Goal: Book appointment/travel/reservation

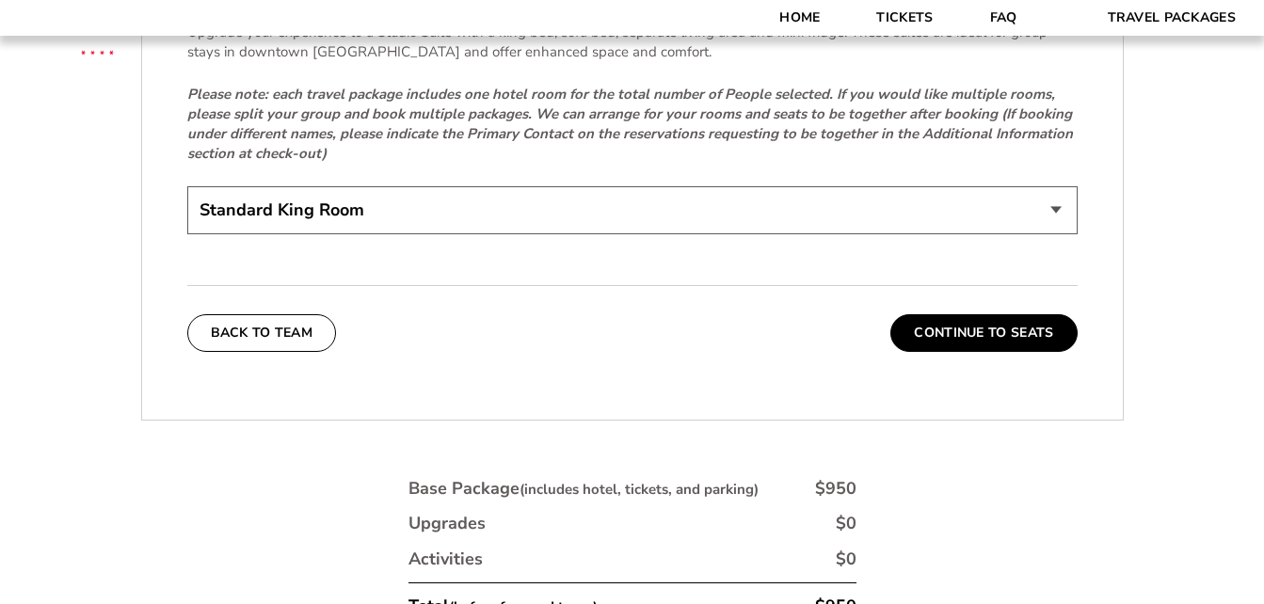
scroll to position [4137, 0]
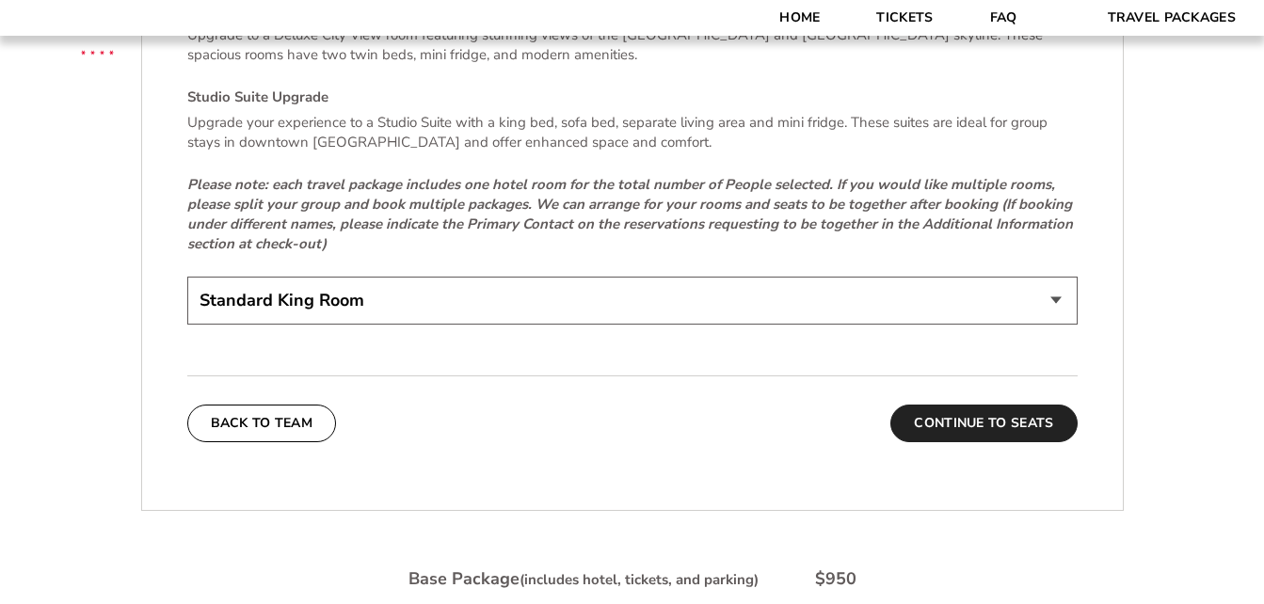
click at [1046, 405] on button "Continue To Seats" at bounding box center [983, 424] width 186 height 38
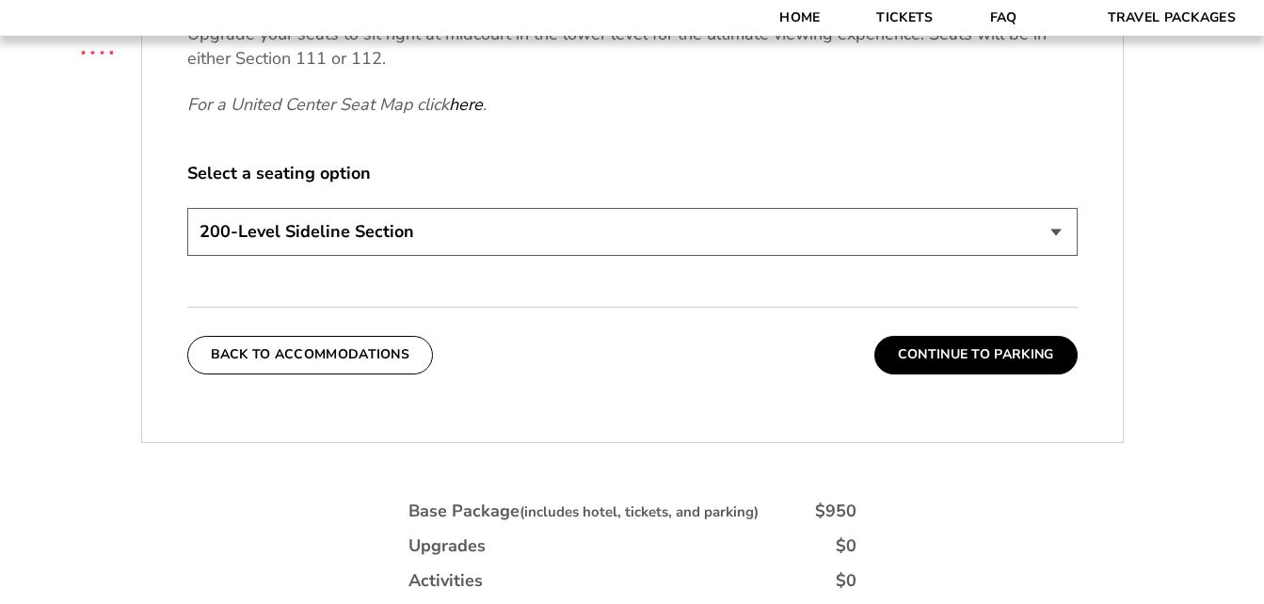
scroll to position [887, 0]
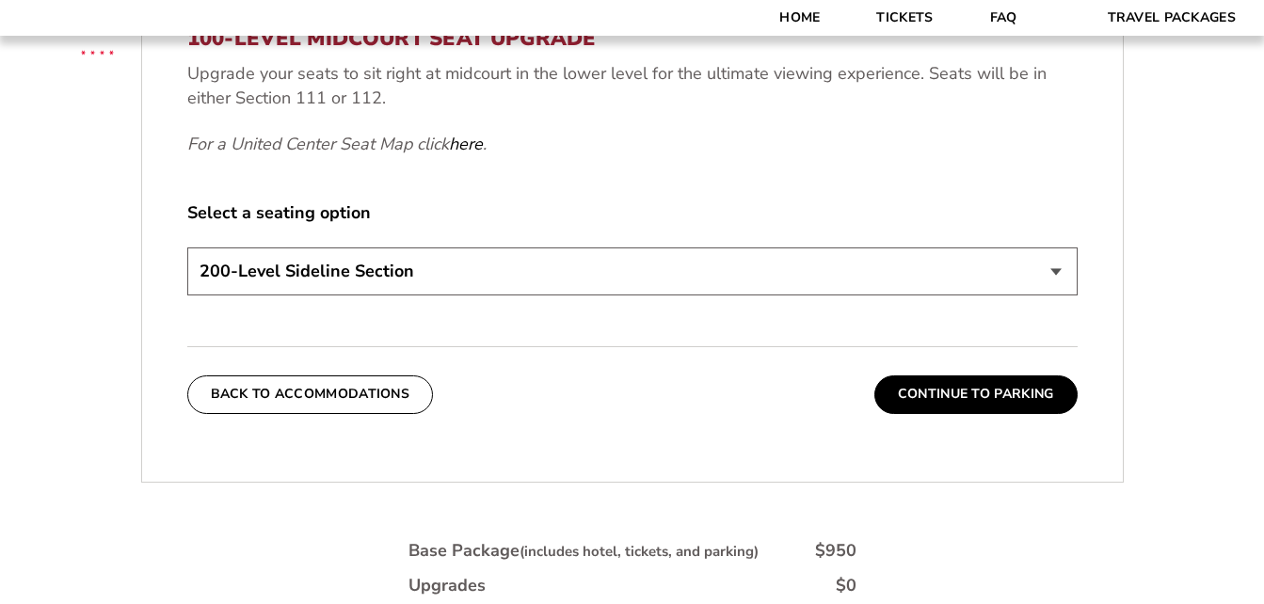
click at [1059, 271] on select "200-Level Sideline Section 100-Level Corner Seat Upgrade (+$80 per person) 100-…" at bounding box center [632, 272] width 890 height 48
select select "100-Level Corner Seat Upgrade"
click at [187, 248] on select "200-Level Sideline Section 100-Level Corner Seat Upgrade (+$80 per person) 100-…" at bounding box center [632, 272] width 890 height 48
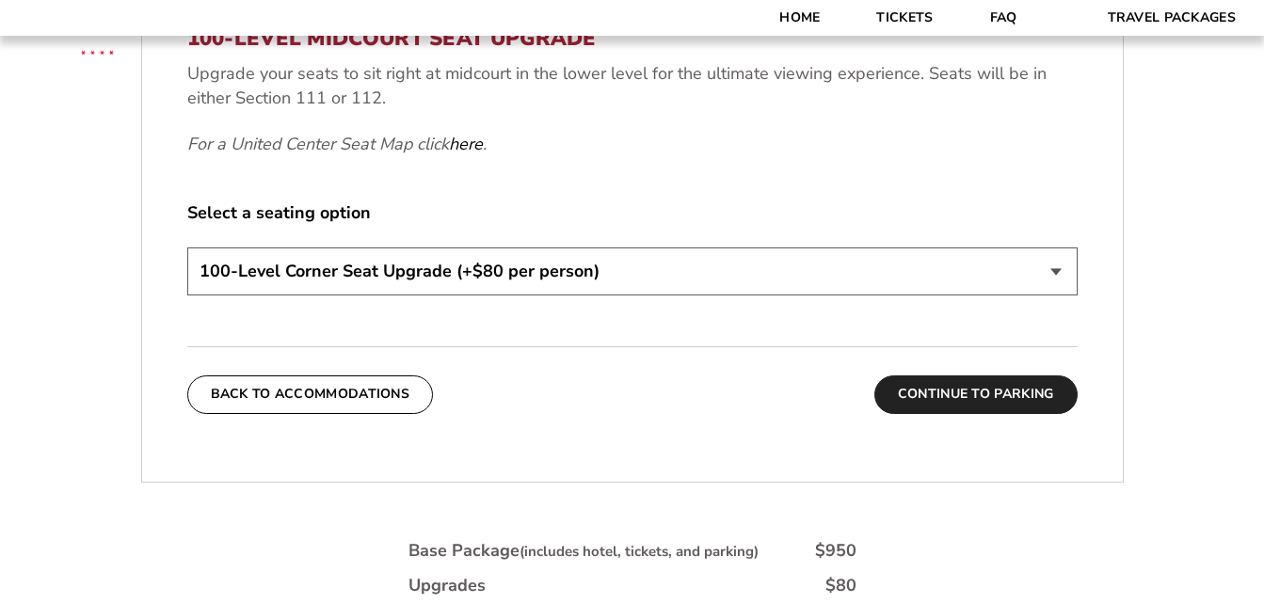
click at [1010, 391] on button "Continue To Parking" at bounding box center [975, 395] width 203 height 38
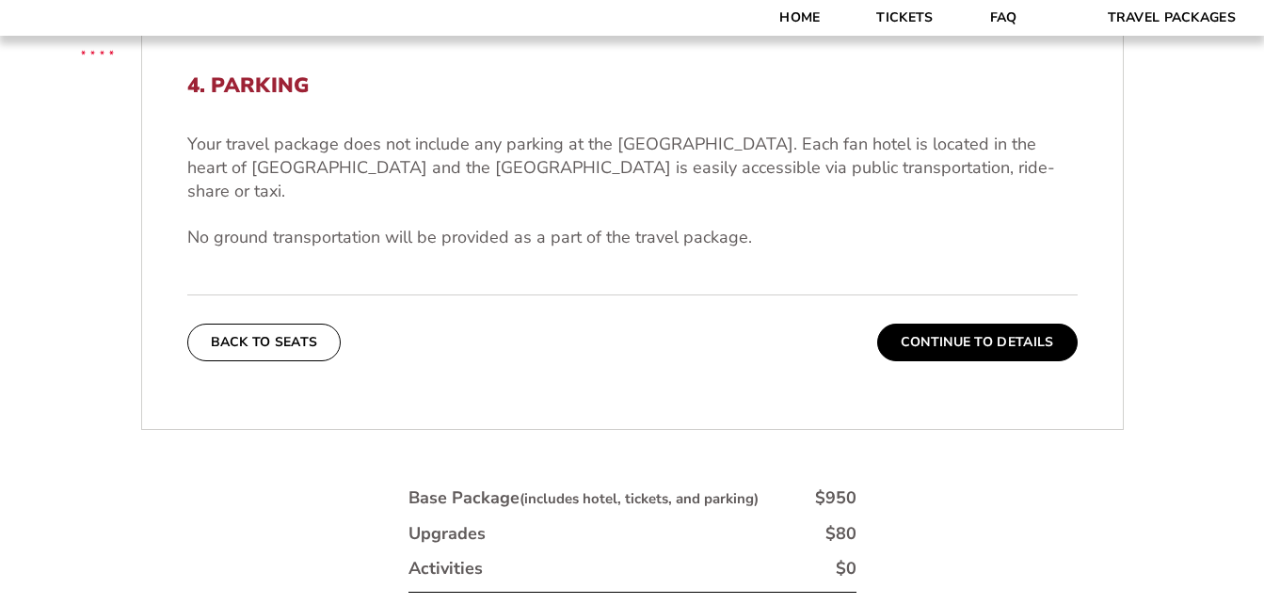
scroll to position [575, 0]
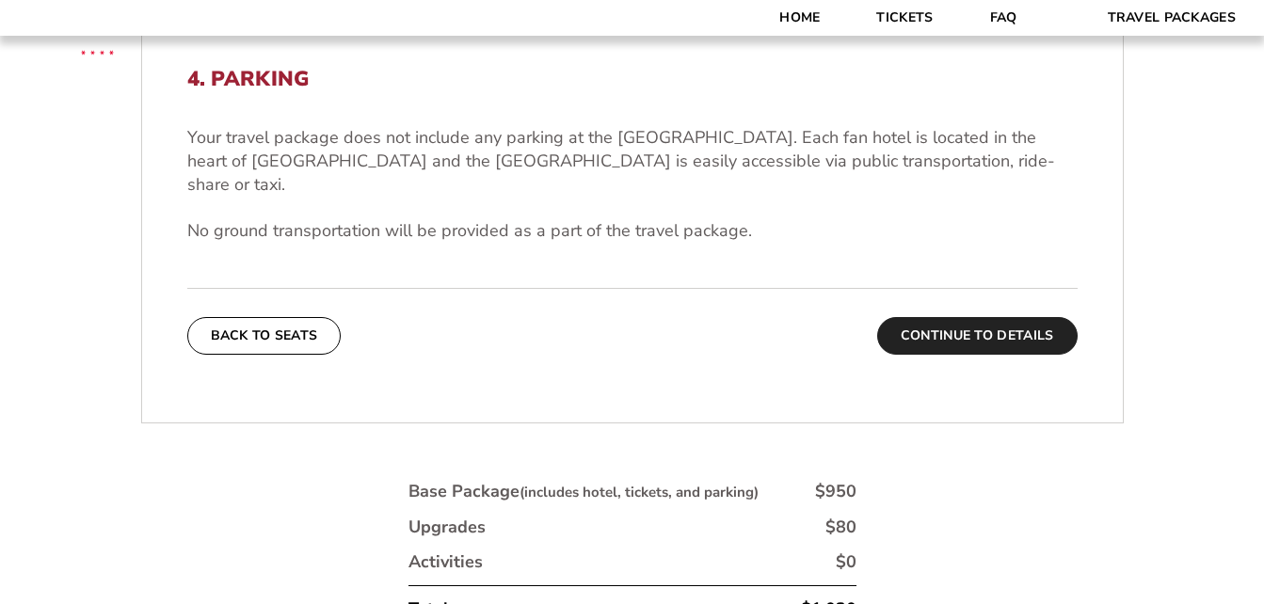
click at [1047, 317] on button "Continue To Details" at bounding box center [977, 336] width 201 height 38
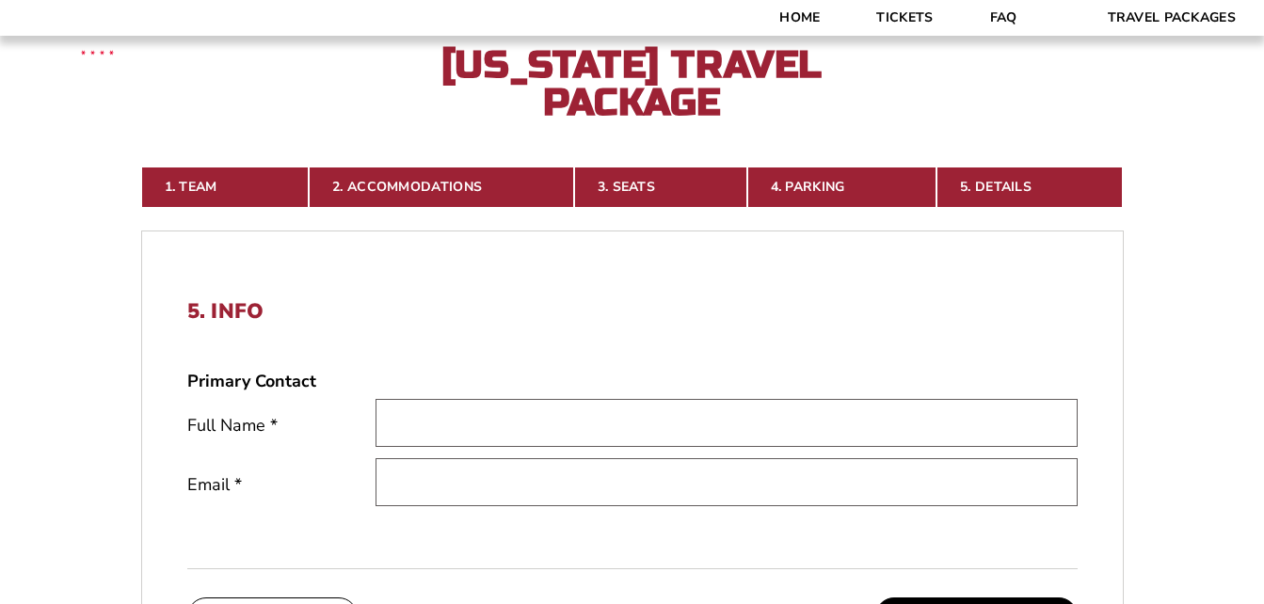
scroll to position [328, 0]
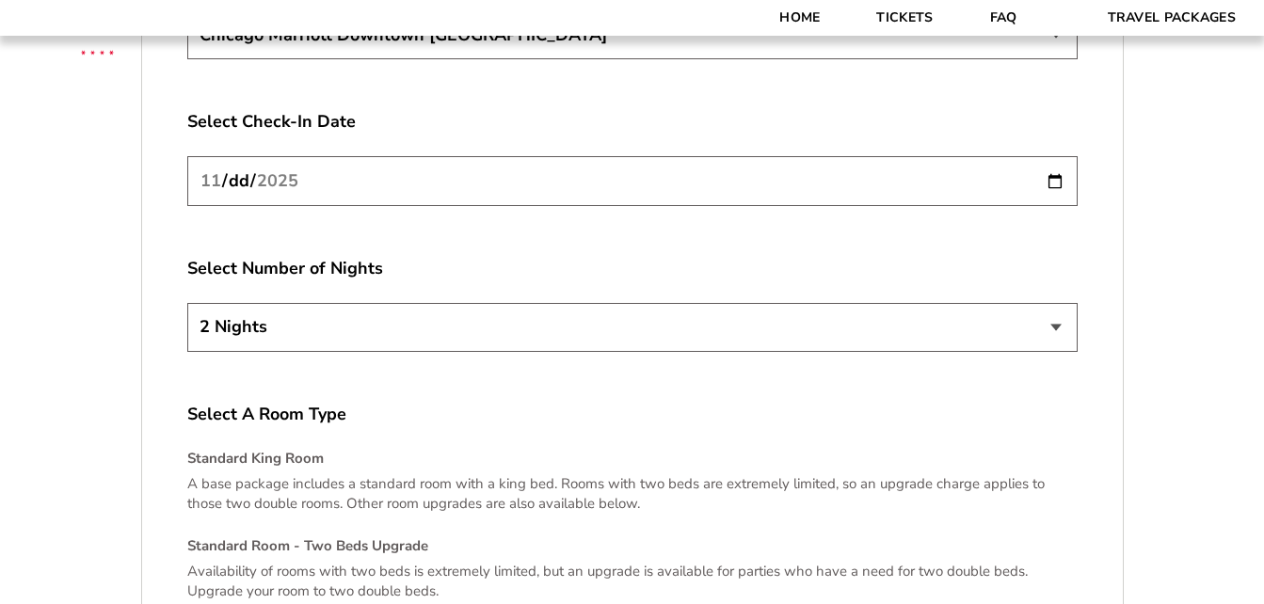
scroll to position [3416, 0]
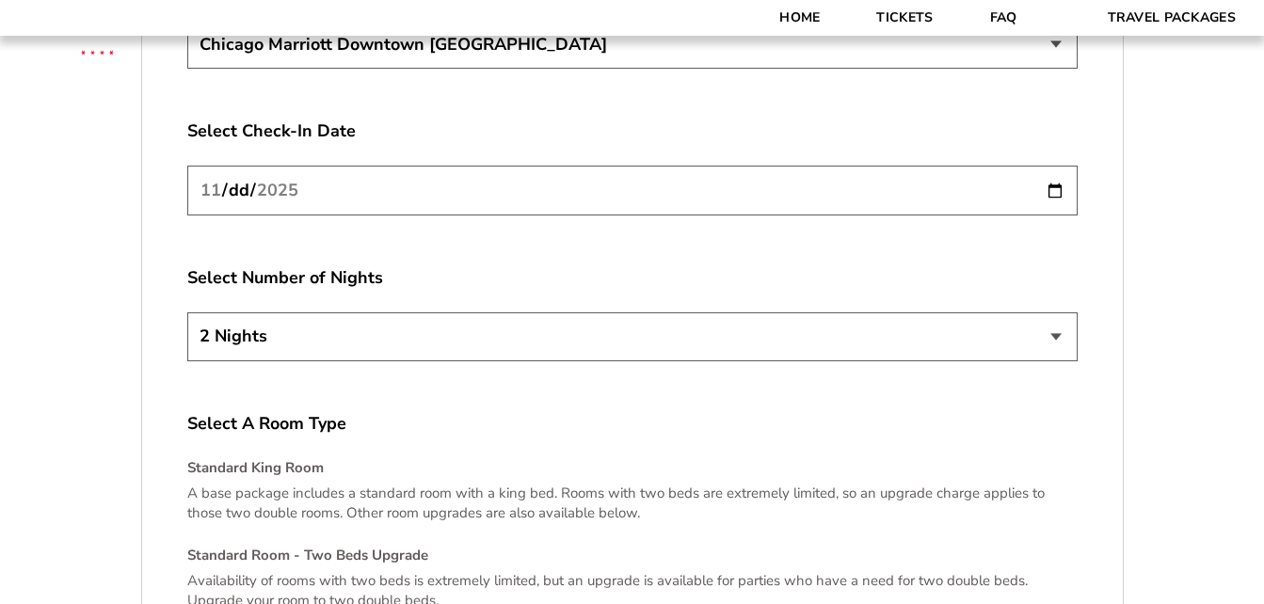
click at [1055, 323] on select "2 Nights 3 Nights 4 Nights" at bounding box center [632, 337] width 890 height 48
select select "3 Nights"
click at [187, 313] on select "2 Nights 3 Nights 4 Nights" at bounding box center [632, 337] width 890 height 48
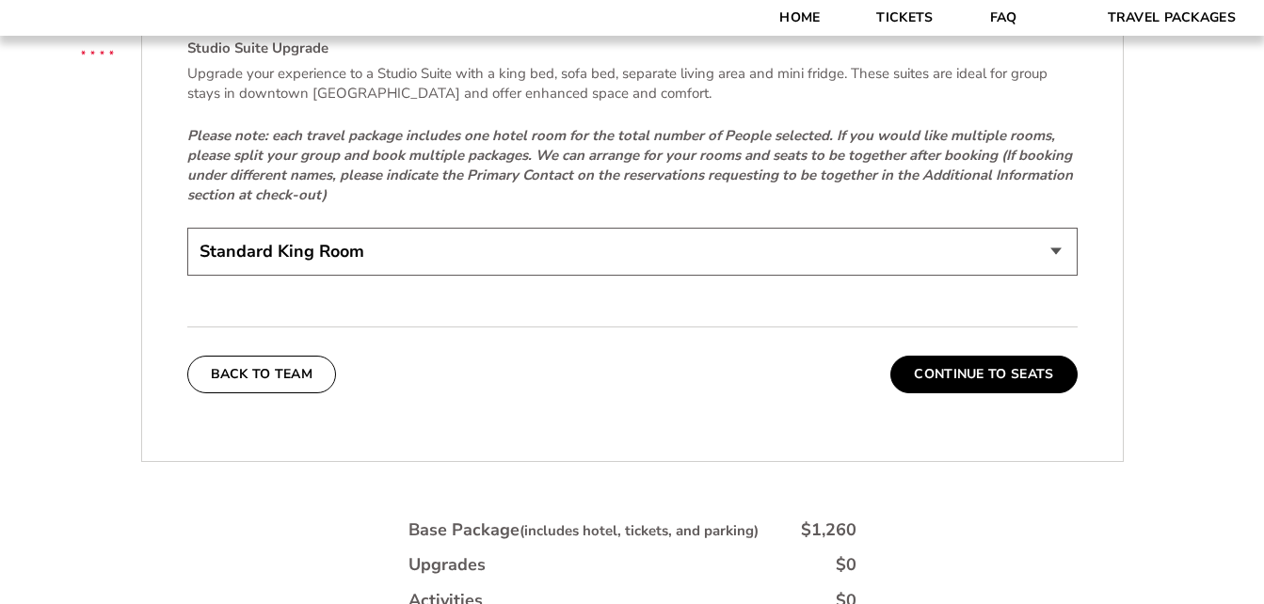
scroll to position [4204, 0]
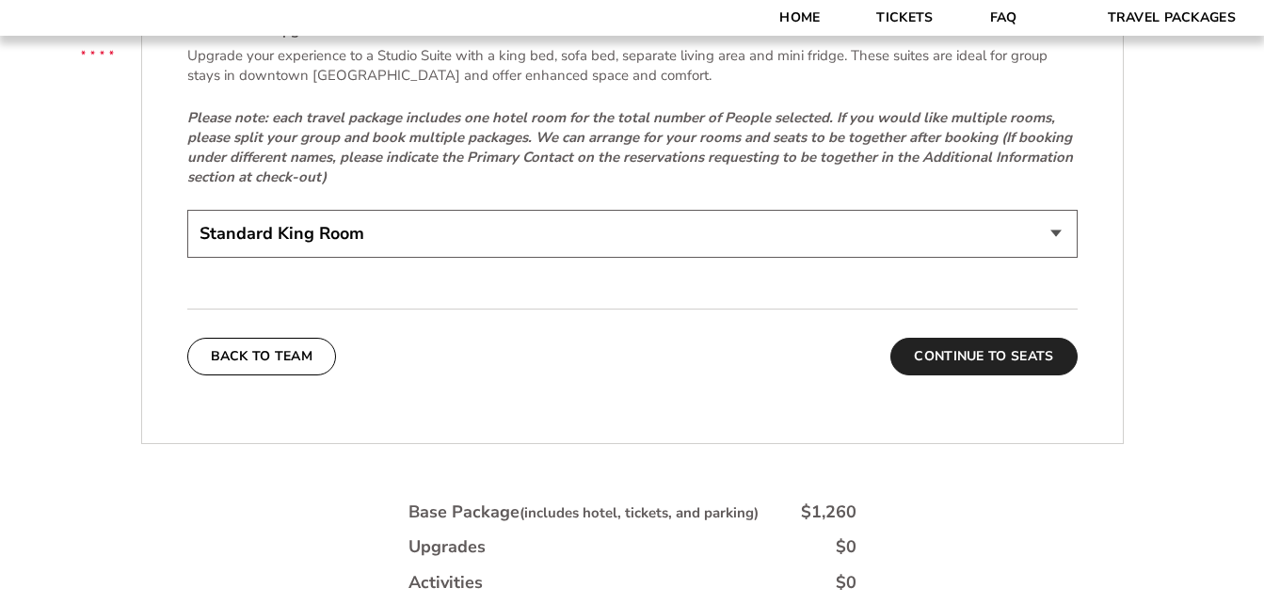
click at [1034, 341] on button "Continue To Seats" at bounding box center [983, 357] width 186 height 38
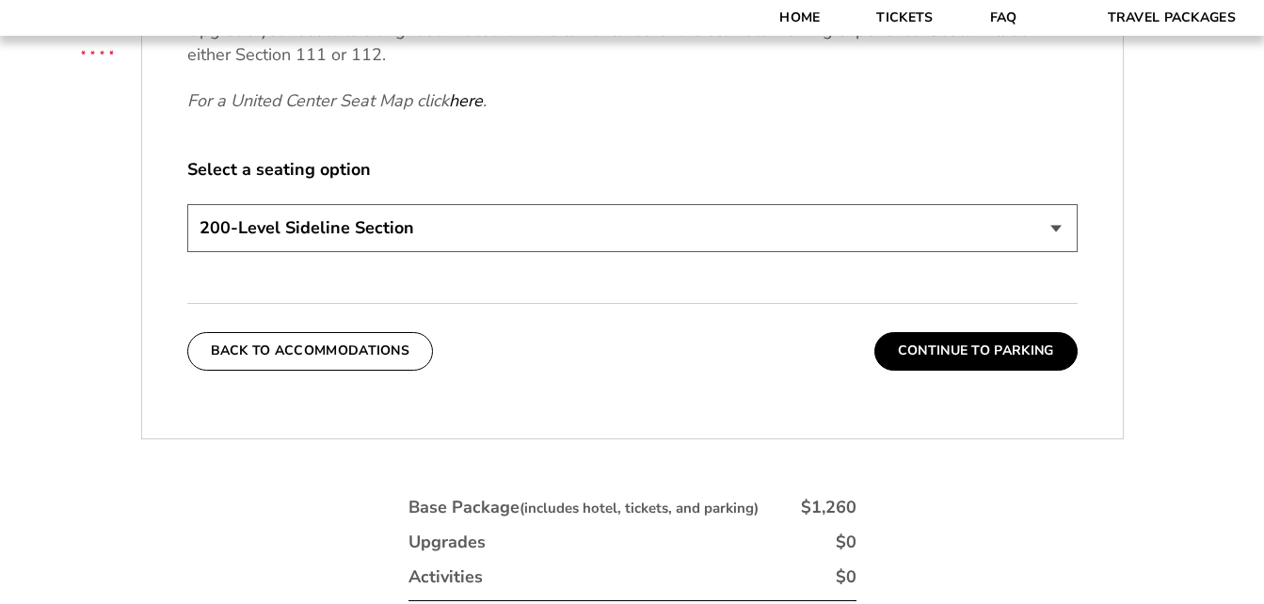
scroll to position [966, 0]
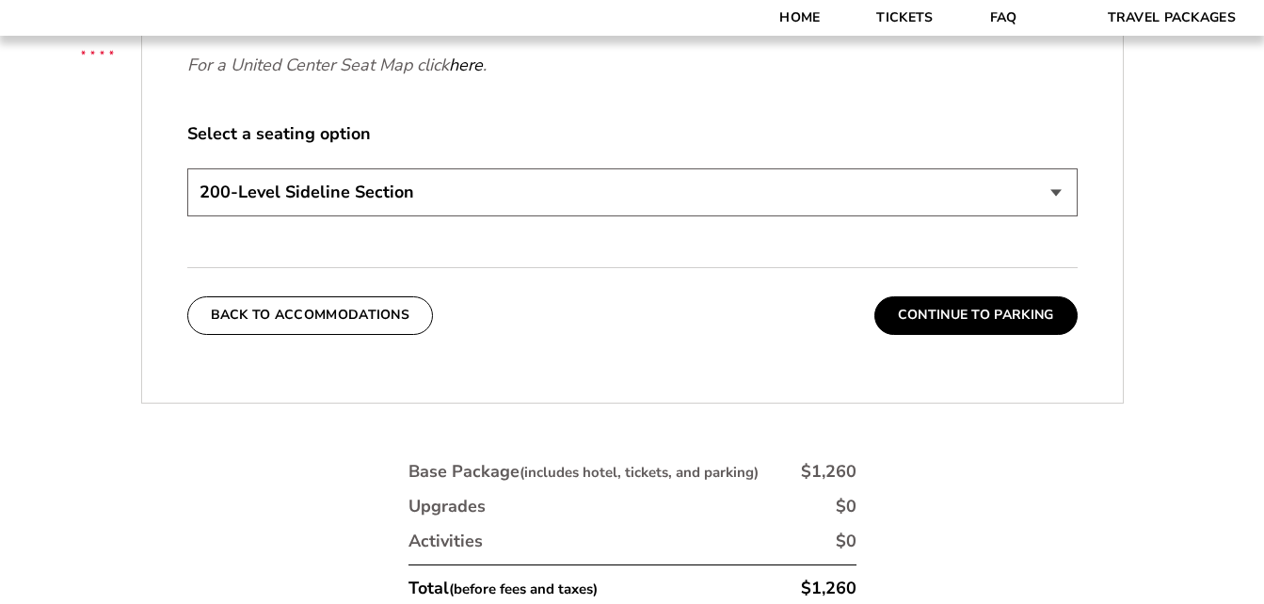
click at [1054, 191] on select "200-Level Sideline Section 100-Level Corner Seat Upgrade (+$80 per person) 100-…" at bounding box center [632, 192] width 890 height 48
select select "100-Level Corner Seat Upgrade"
click at [187, 168] on select "200-Level Sideline Section 100-Level Corner Seat Upgrade (+$80 per person) 100-…" at bounding box center [632, 192] width 890 height 48
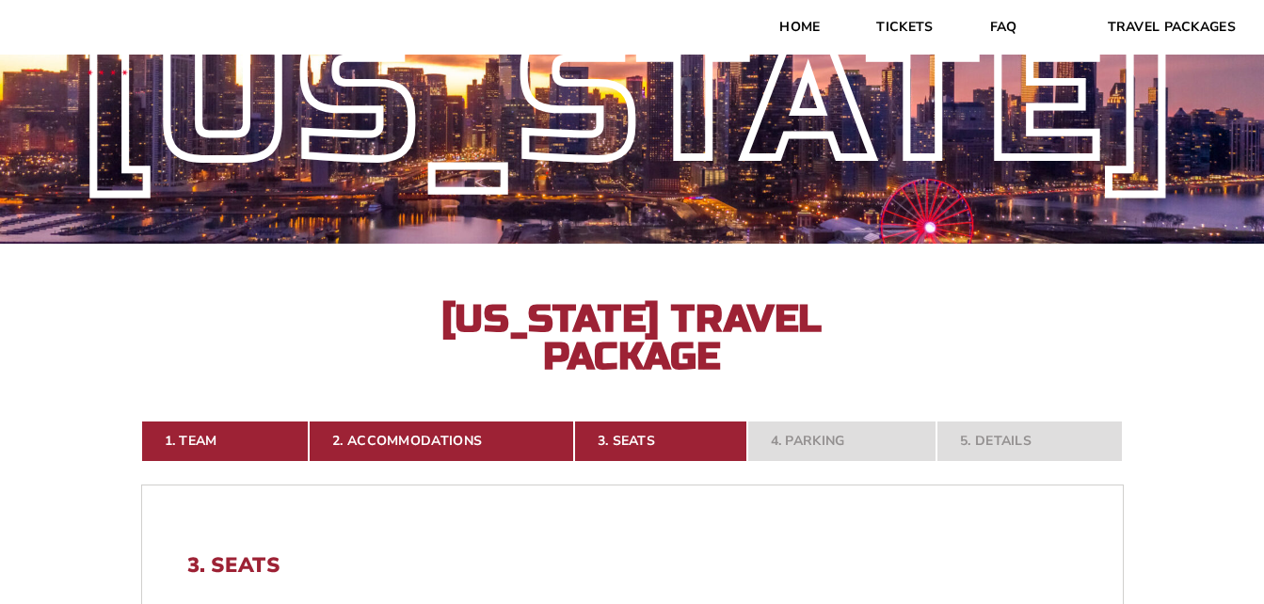
scroll to position [0, 0]
